Goal: Navigation & Orientation: Find specific page/section

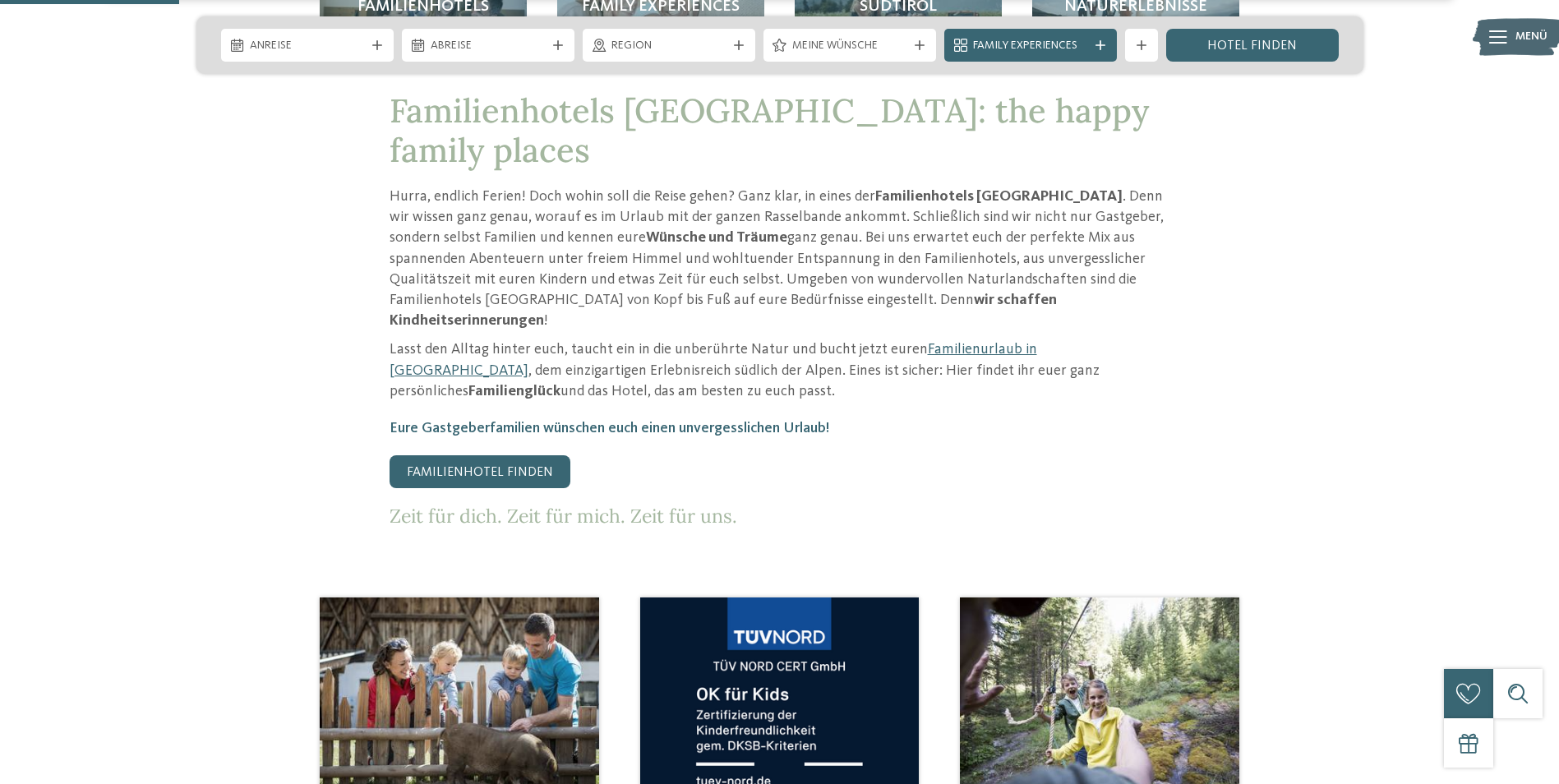
scroll to position [904, 0]
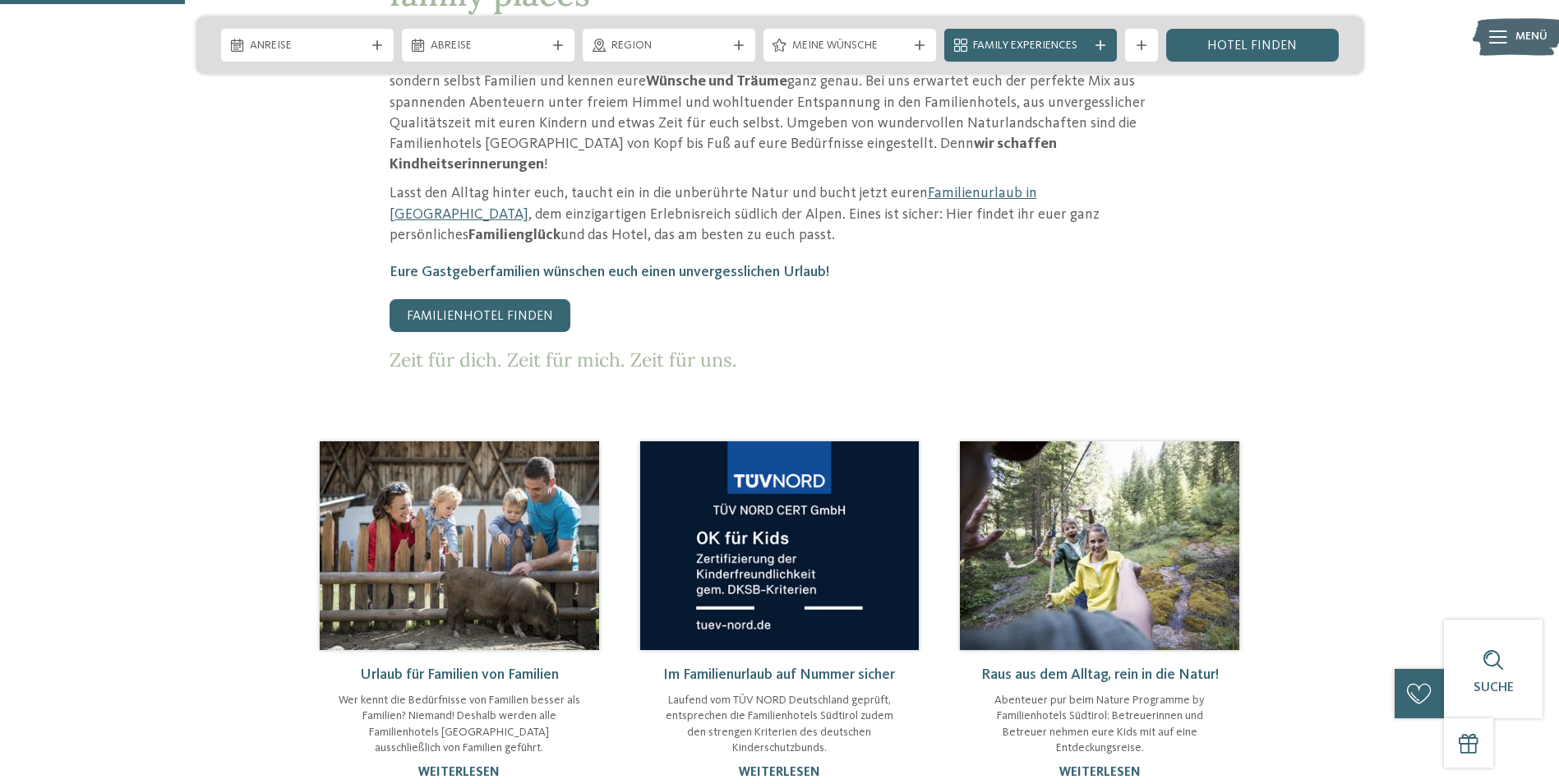
click at [747, 667] on link "Im Familienurlaub auf Nummer sicher" at bounding box center [779, 674] width 232 height 14
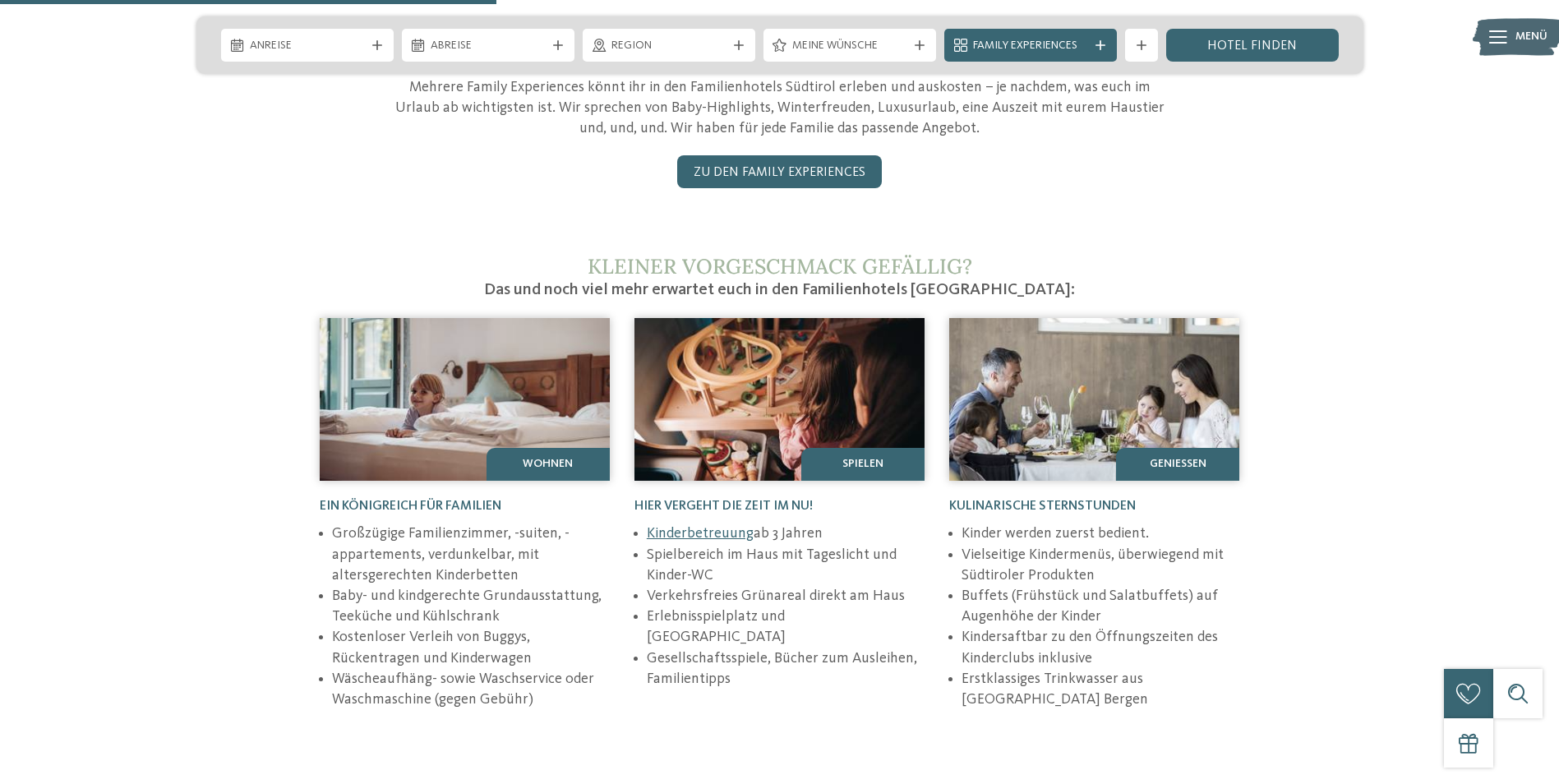
scroll to position [904, 0]
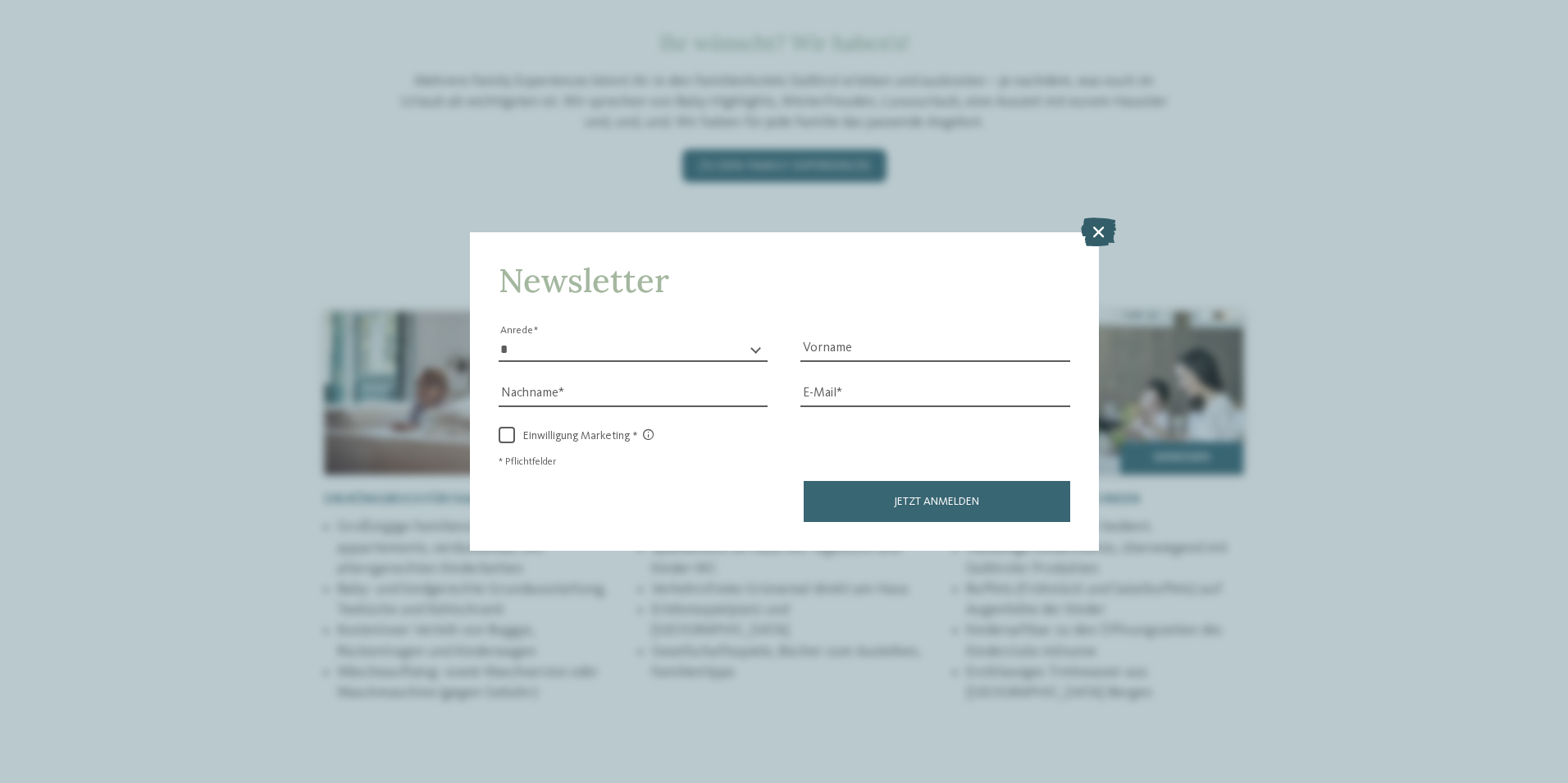
click at [1092, 231] on icon at bounding box center [1098, 231] width 35 height 29
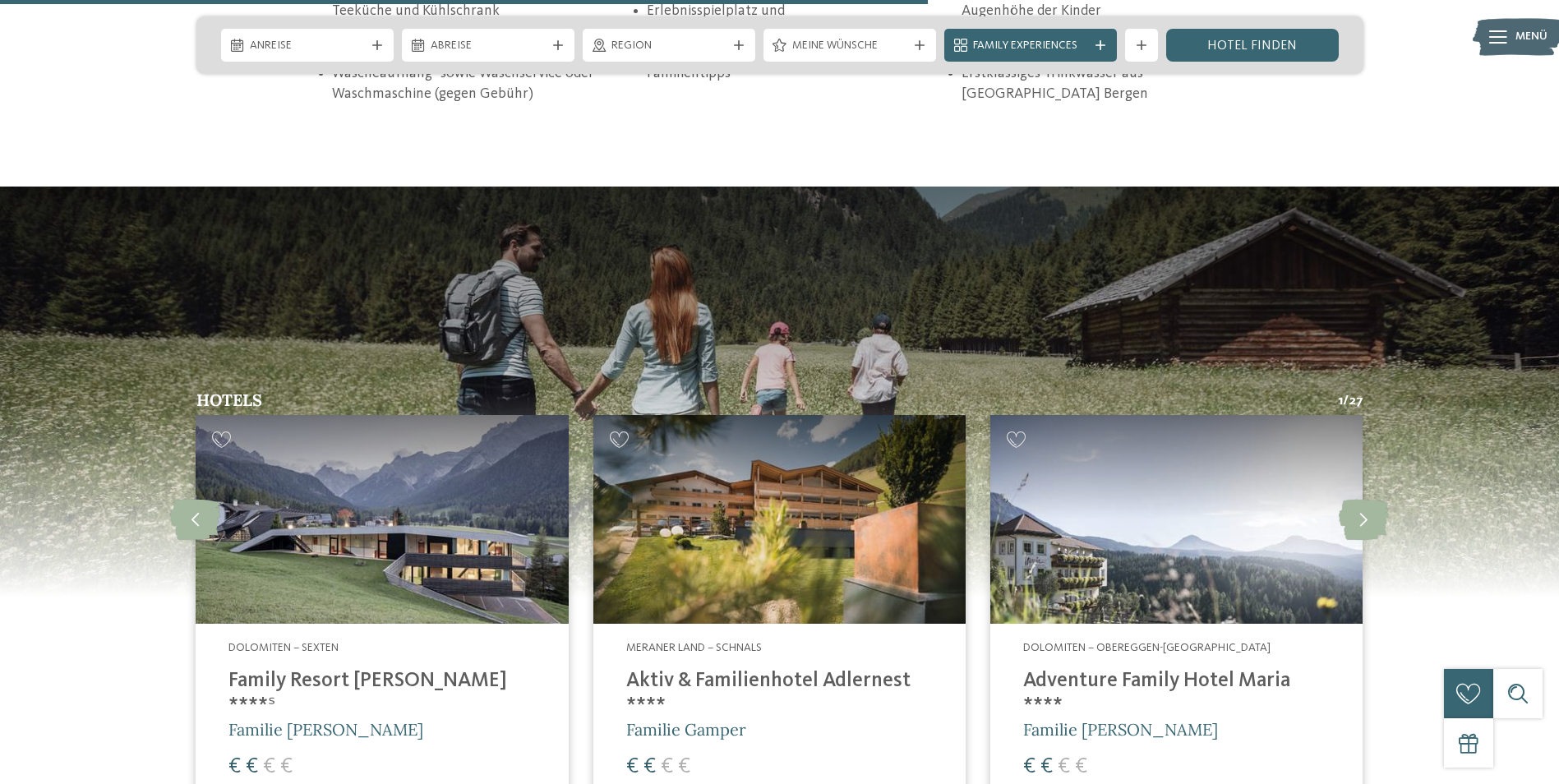
scroll to position [1561, 0]
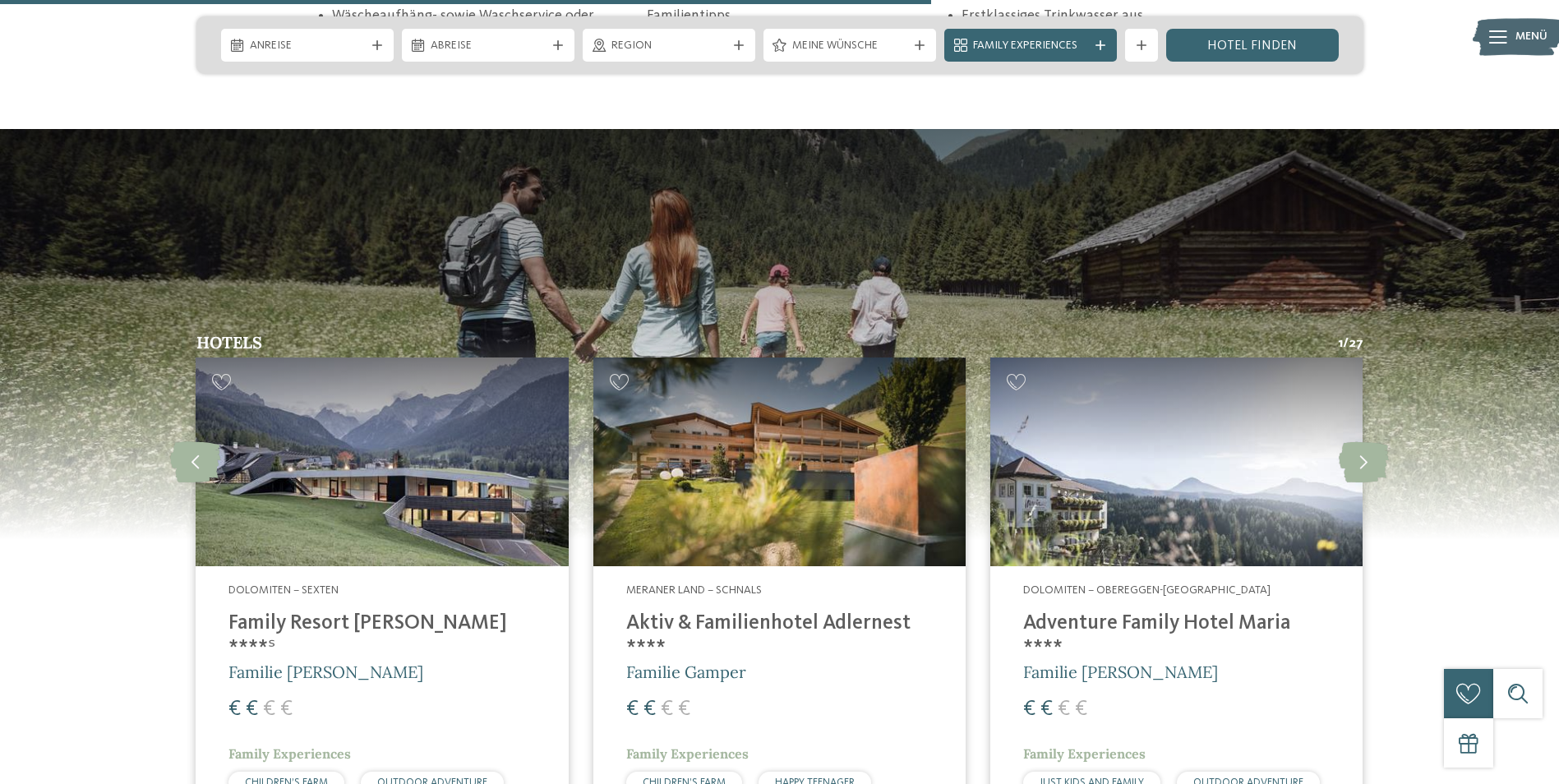
click at [1107, 484] on img at bounding box center [1177, 461] width 372 height 209
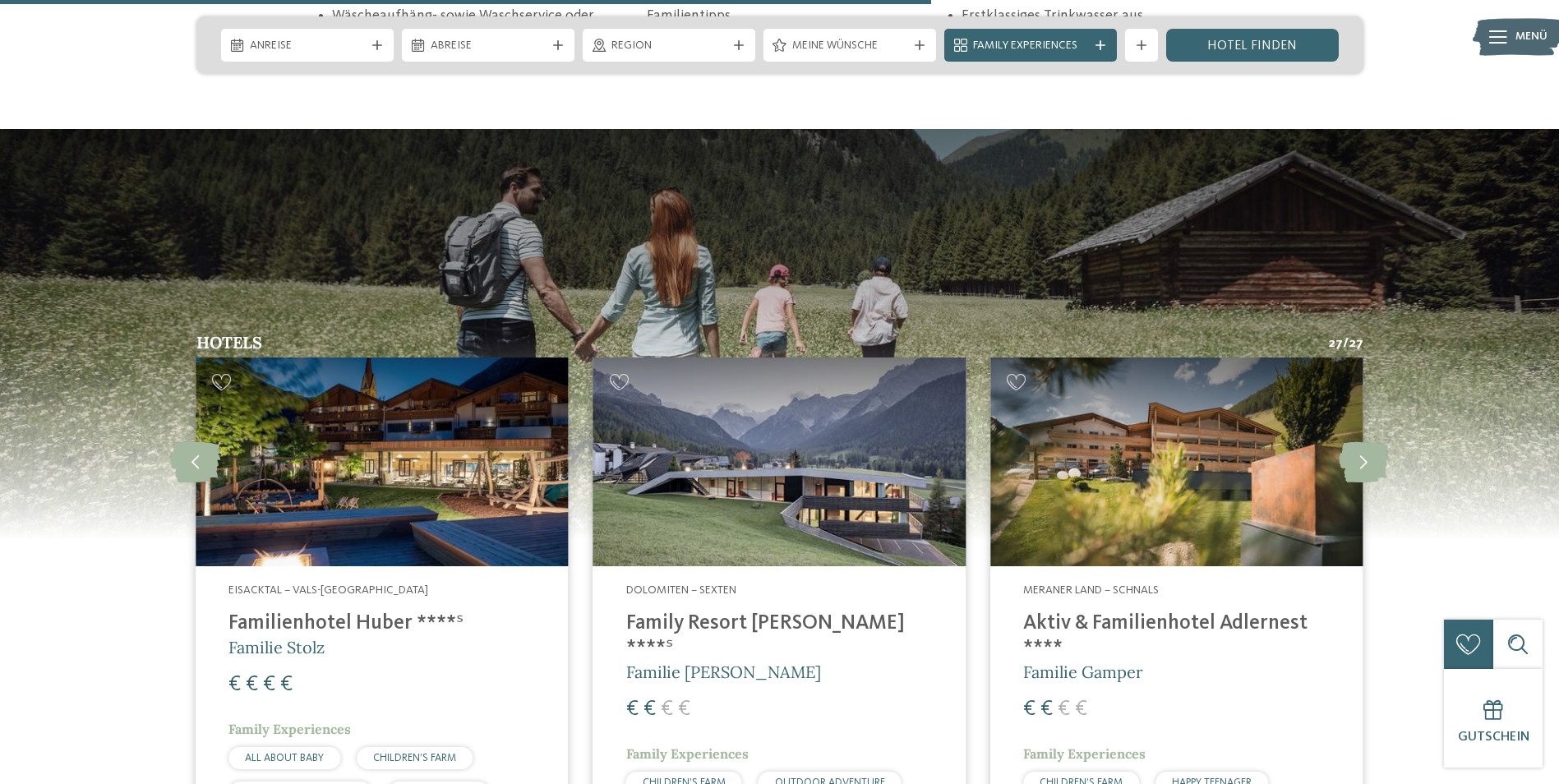
click at [1214, 465] on img at bounding box center [1177, 461] width 372 height 209
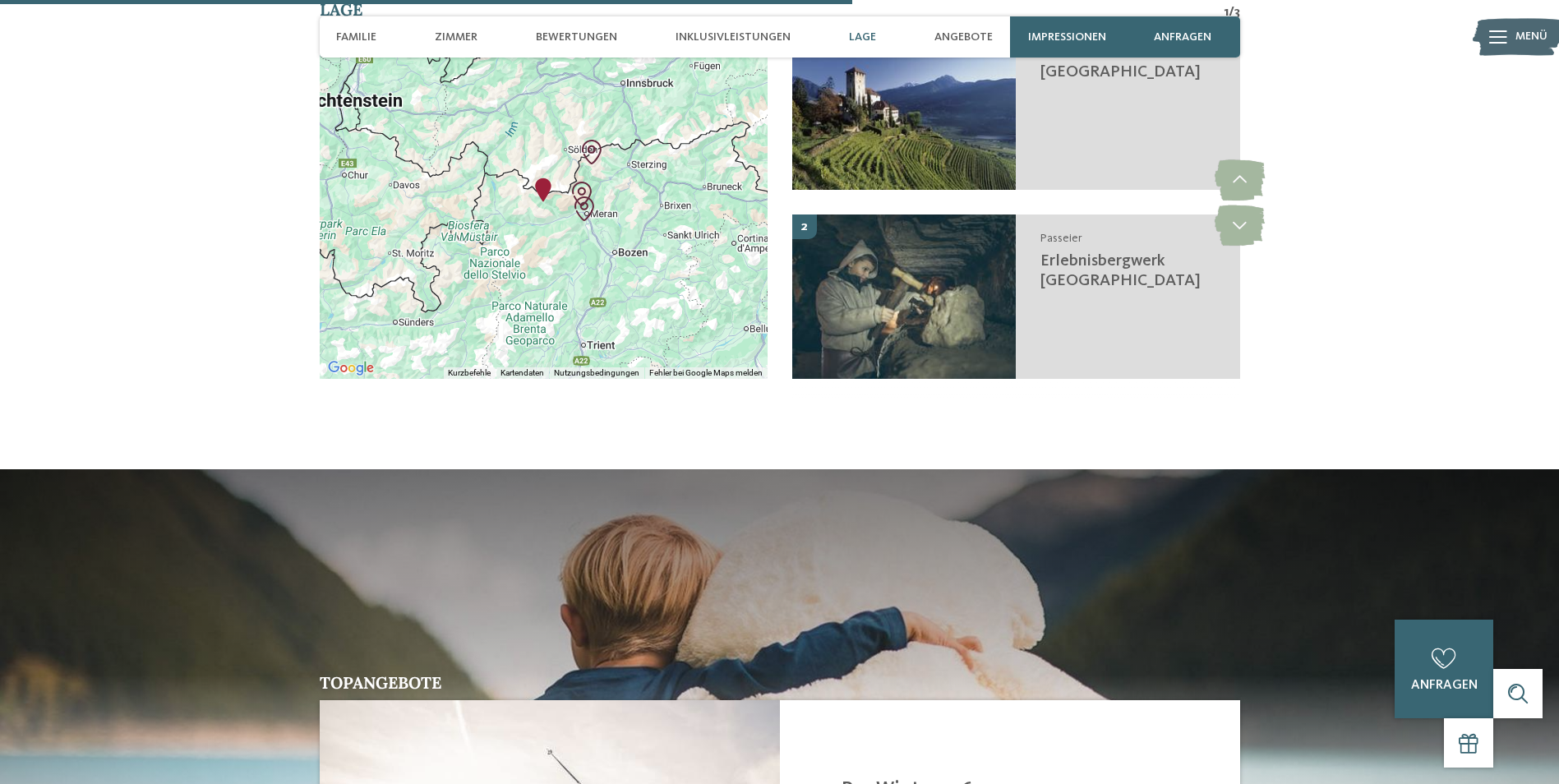
scroll to position [3203, 0]
